Goal: Communication & Community: Answer question/provide support

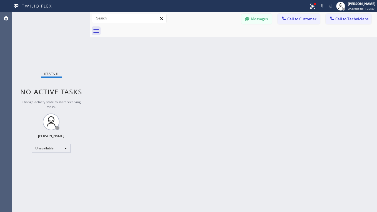
scroll to position [230, 0]
click at [303, 22] on button "Call to Customer" at bounding box center [298, 19] width 42 height 11
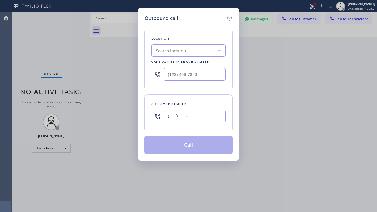
drag, startPoint x: 185, startPoint y: 116, endPoint x: 183, endPoint y: 112, distance: 4.7
click at [185, 116] on input "(___) ___-____" at bounding box center [195, 116] width 62 height 12
paste input "973) 723-5272"
type input "[PHONE_NUMBER]"
type input "(___) ___-____"
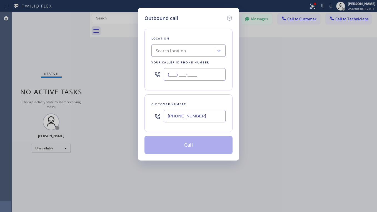
click at [180, 72] on input "(___) ___-____" at bounding box center [195, 74] width 62 height 12
click at [175, 53] on div "Search location" at bounding box center [171, 50] width 30 height 6
paste input "Teco Electric Co"
type input "Teco Electric Co"
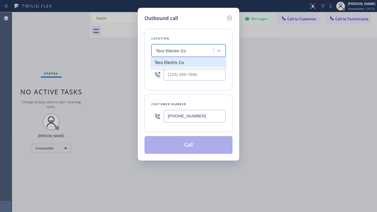
click at [166, 62] on div "Teco Electric Co" at bounding box center [188, 62] width 74 height 10
type input "[PHONE_NUMBER]"
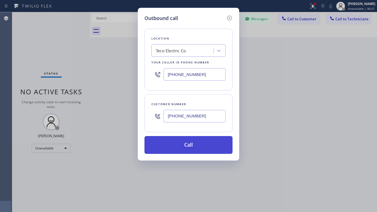
click at [184, 147] on button "Call" at bounding box center [188, 145] width 88 height 18
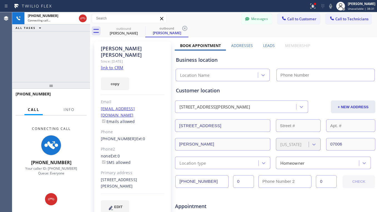
type input "[PHONE_NUMBER]"
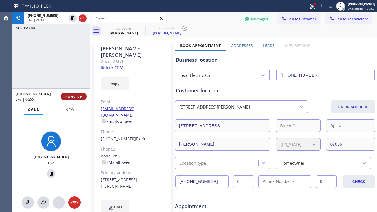
click at [76, 97] on span "HANG UP" at bounding box center [73, 96] width 17 height 4
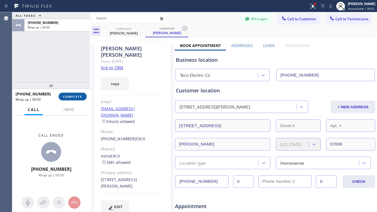
click at [75, 96] on span "COMPLETE" at bounding box center [72, 96] width 19 height 4
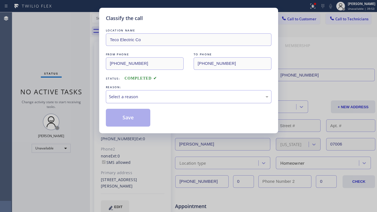
click at [121, 94] on div "Select a reason" at bounding box center [188, 96] width 159 height 6
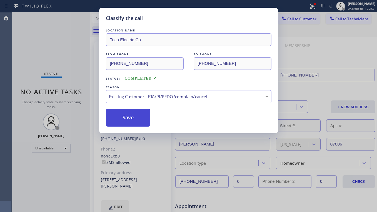
click at [123, 113] on button "Save" at bounding box center [128, 118] width 45 height 18
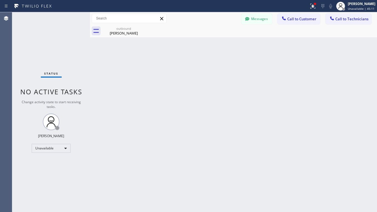
click at [299, 20] on span "Call to Customer" at bounding box center [301, 18] width 29 height 5
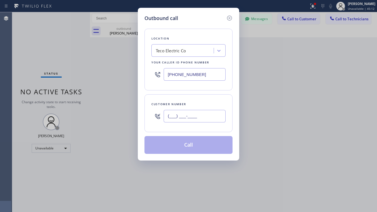
click at [193, 116] on input "(___) ___-____" at bounding box center [195, 116] width 62 height 12
paste input "215) 494-8337"
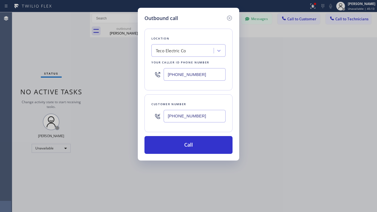
type input "[PHONE_NUMBER]"
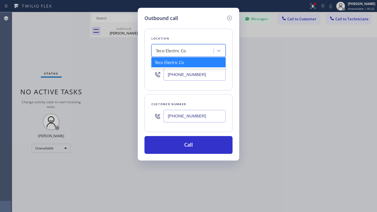
click at [171, 50] on div "Teco Electric Co" at bounding box center [171, 50] width 30 height 6
paste input "Red Electricians [GEOGRAPHIC_DATA]"
type input "Red Electricians [GEOGRAPHIC_DATA]"
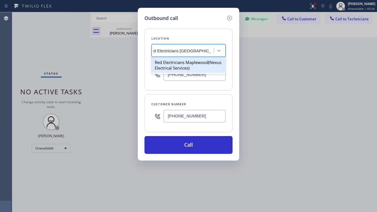
click at [174, 63] on div "Red Electricians Maplewood(Nexus Electrical Services)" at bounding box center [188, 65] width 74 height 16
type input "[PHONE_NUMBER]"
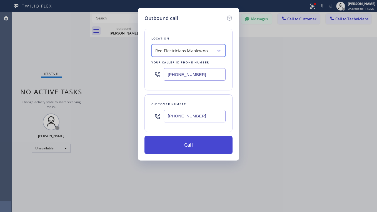
click at [191, 146] on button "Call" at bounding box center [188, 145] width 88 height 18
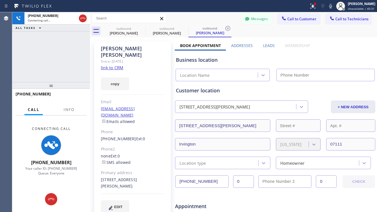
type input "[PHONE_NUMBER]"
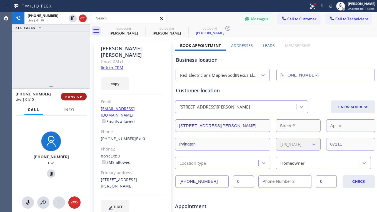
click at [69, 97] on span "HANG UP" at bounding box center [73, 96] width 17 height 4
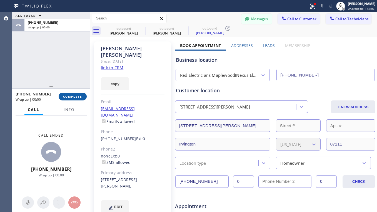
click at [72, 96] on span "COMPLETE" at bounding box center [72, 96] width 19 height 4
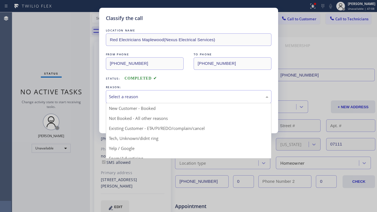
click at [121, 97] on div "Select a reason" at bounding box center [188, 96] width 159 height 6
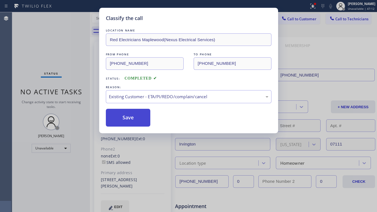
click at [134, 114] on button "Save" at bounding box center [128, 118] width 45 height 18
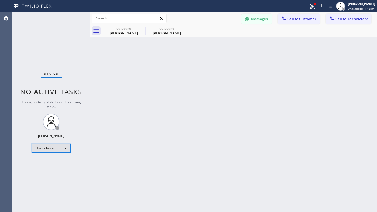
click at [63, 145] on div "Unavailable" at bounding box center [51, 148] width 39 height 9
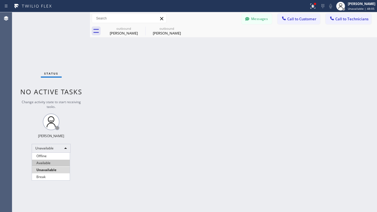
click at [47, 165] on li "Available" at bounding box center [51, 162] width 38 height 7
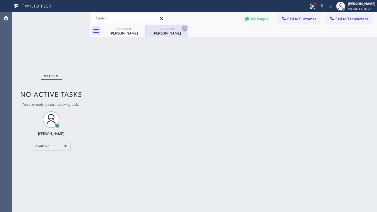
click at [184, 28] on icon at bounding box center [184, 28] width 7 height 7
type input "[PHONE_NUMBER]"
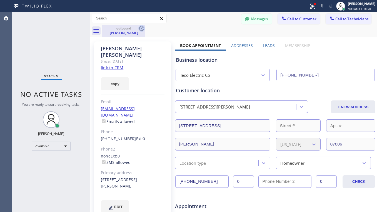
click at [142, 28] on icon at bounding box center [141, 28] width 5 height 5
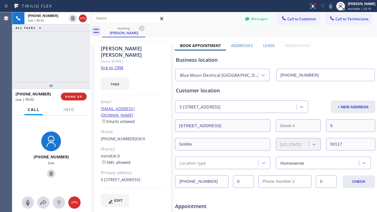
type input "[PHONE_NUMBER]"
click at [108, 65] on link "link to CRM" at bounding box center [112, 68] width 22 height 6
drag, startPoint x: 49, startPoint y: 173, endPoint x: 52, endPoint y: 172, distance: 2.8
click at [49, 173] on icon at bounding box center [51, 173] width 7 height 7
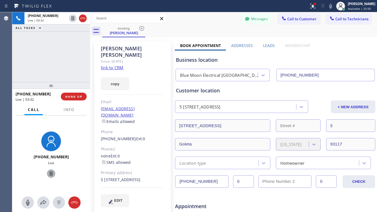
click at [49, 173] on icon at bounding box center [51, 173] width 7 height 7
click at [43, 199] on icon at bounding box center [43, 202] width 7 height 7
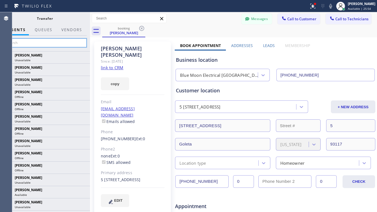
click at [35, 41] on input "text" at bounding box center [45, 42] width 84 height 9
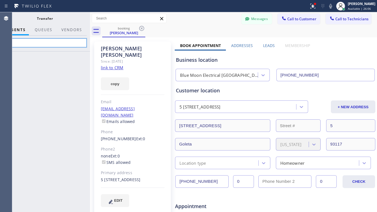
type input "C"
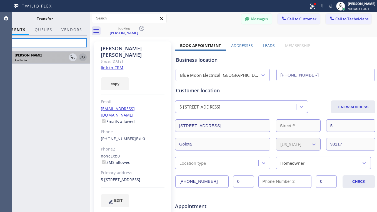
type input "Bol"
click at [83, 57] on icon at bounding box center [82, 57] width 7 height 7
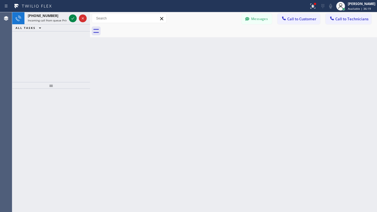
drag, startPoint x: 71, startPoint y: 19, endPoint x: 51, endPoint y: 27, distance: 22.1
click at [71, 19] on icon at bounding box center [72, 18] width 7 height 7
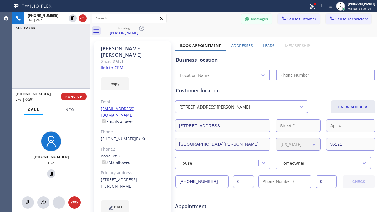
type input "[PHONE_NUMBER]"
click at [112, 65] on link "link to CRM" at bounding box center [112, 68] width 22 height 6
click at [51, 174] on icon at bounding box center [51, 173] width 7 height 7
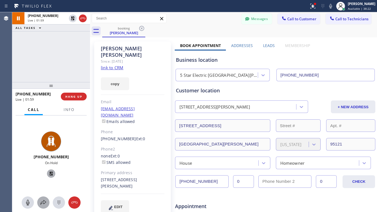
click at [42, 200] on icon at bounding box center [43, 202] width 7 height 7
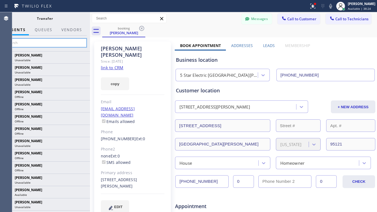
click at [37, 44] on input "text" at bounding box center [45, 42] width 84 height 9
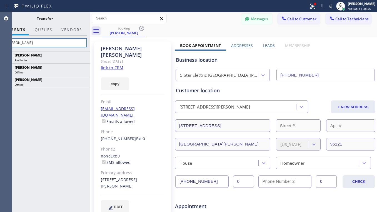
type input "Boliga"
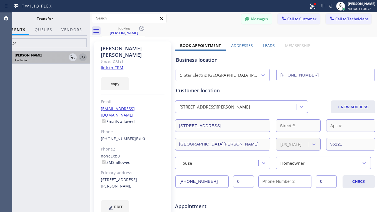
click at [81, 57] on icon at bounding box center [82, 57] width 7 height 7
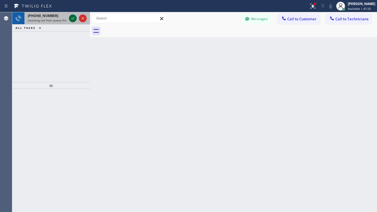
click at [71, 16] on icon at bounding box center [72, 18] width 7 height 7
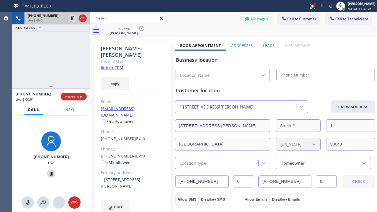
type input "[PHONE_NUMBER]"
click at [120, 65] on link "link to CRM" at bounding box center [112, 68] width 22 height 6
click at [49, 174] on icon at bounding box center [51, 173] width 7 height 7
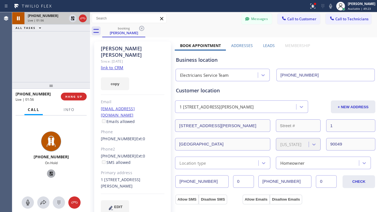
click at [49, 173] on icon at bounding box center [51, 173] width 4 height 4
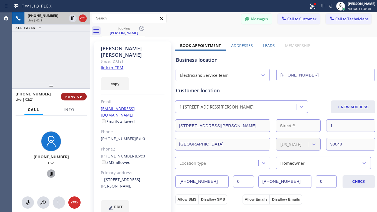
click at [71, 96] on span "HANG UP" at bounding box center [73, 96] width 17 height 4
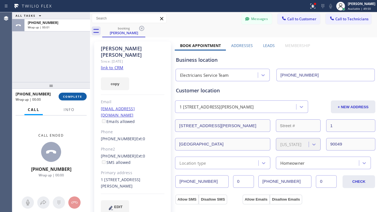
click at [74, 97] on span "COMPLETE" at bounding box center [72, 96] width 19 height 4
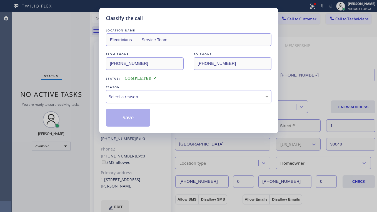
click at [130, 92] on div "Select a reason" at bounding box center [189, 96] width 166 height 13
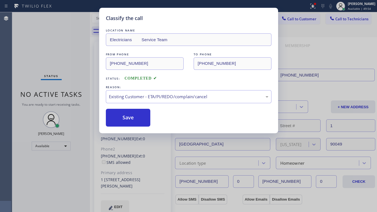
drag, startPoint x: 134, startPoint y: 113, endPoint x: 137, endPoint y: 81, distance: 32.6
click at [133, 113] on button "Save" at bounding box center [128, 118] width 45 height 18
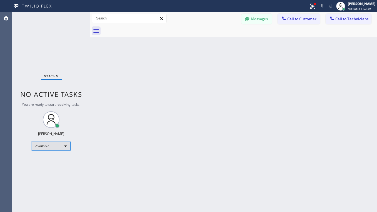
click at [39, 145] on div "Available" at bounding box center [51, 145] width 39 height 9
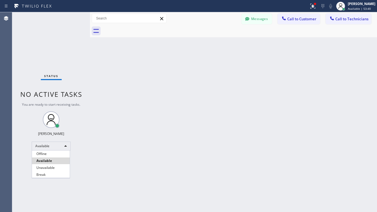
click at [44, 172] on li "Break" at bounding box center [51, 174] width 38 height 7
